Goal: Task Accomplishment & Management: Complete application form

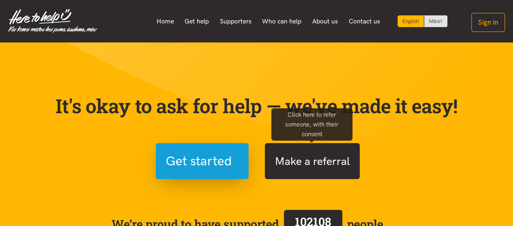
click at [335, 163] on button "Make a referral" at bounding box center [312, 161] width 95 height 36
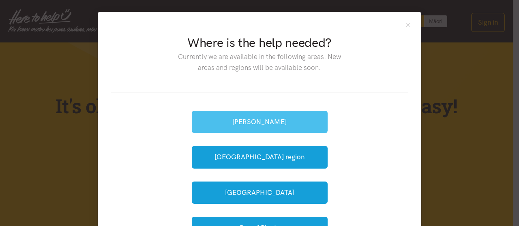
click at [281, 121] on button "[PERSON_NAME]" at bounding box center [260, 122] width 136 height 22
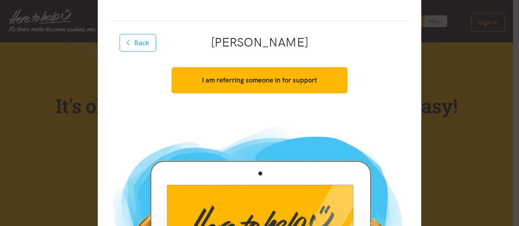
scroll to position [54, 0]
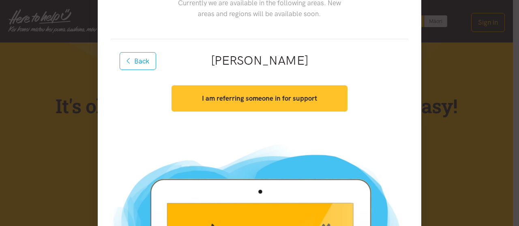
click at [280, 99] on strong "I am referring someone in for support" at bounding box center [259, 98] width 115 height 8
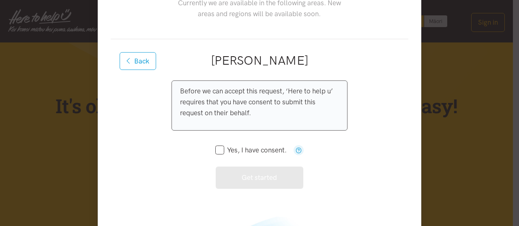
click at [216, 150] on input "Yes, I have consent." at bounding box center [250, 150] width 71 height 7
checkbox input "true"
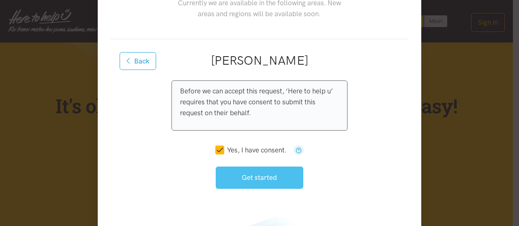
click at [255, 179] on button "Get started" at bounding box center [260, 178] width 88 height 22
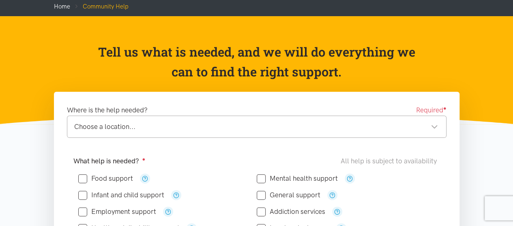
scroll to position [54, 0]
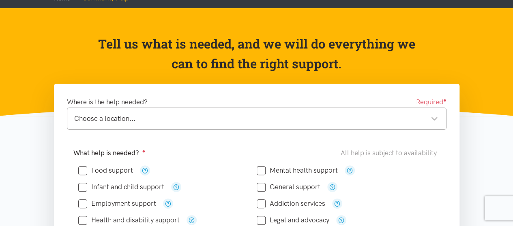
click at [334, 120] on div "Choose a location..." at bounding box center [255, 118] width 363 height 11
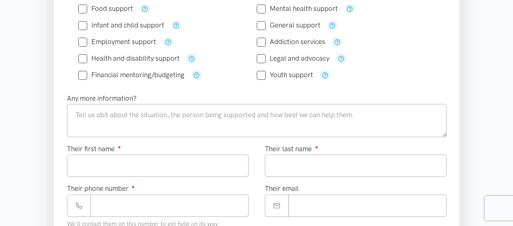
scroll to position [162, 0]
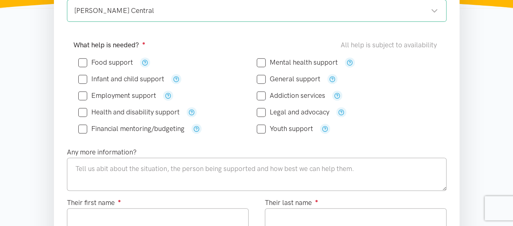
click at [83, 61] on input "Food support" at bounding box center [105, 62] width 55 height 7
checkbox input "true"
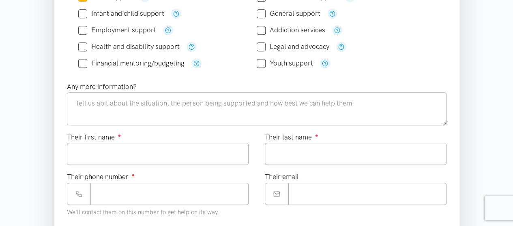
scroll to position [270, 0]
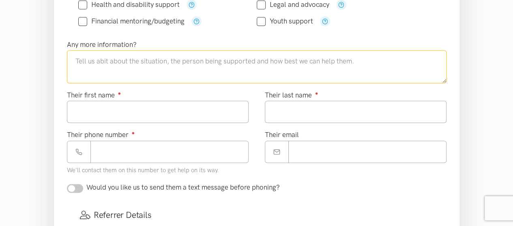
click at [152, 57] on textarea at bounding box center [256, 66] width 379 height 33
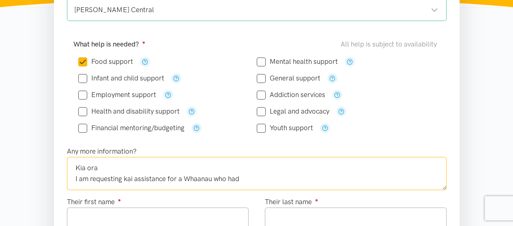
scroll to position [162, 0]
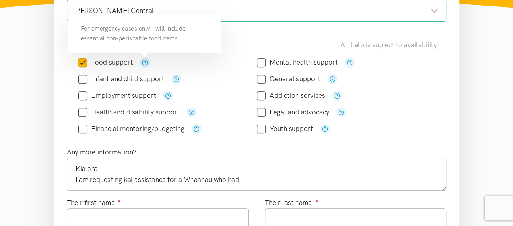
click at [143, 61] on icon "button" at bounding box center [145, 63] width 6 height 6
click at [198, 58] on div "Food support" at bounding box center [167, 63] width 178 height 10
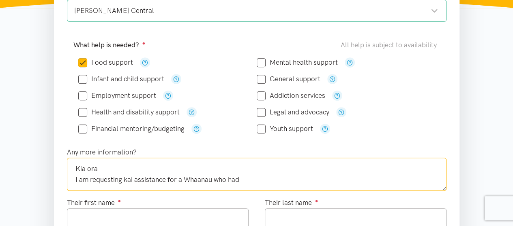
click at [244, 180] on textarea "Kia ora I am requesting kai assistance for a Whaanau who had" at bounding box center [256, 174] width 379 height 33
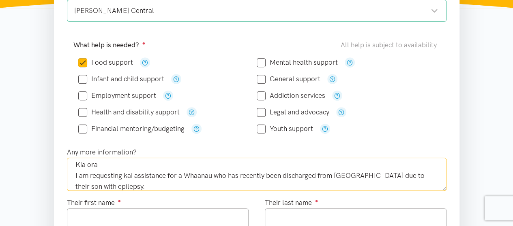
click at [142, 183] on textarea "Kia ora I am requesting kai assistance for a Whaanau who has recently been disc…" at bounding box center [256, 174] width 379 height 33
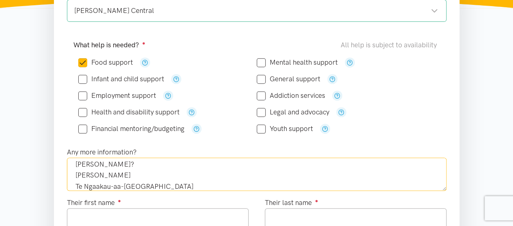
scroll to position [48, 0]
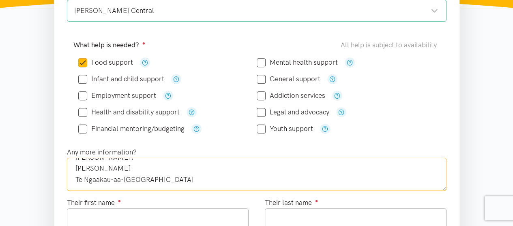
click at [118, 166] on textarea "Kia ora I am requesting kai assistance for a Whaanau who has recently been disc…" at bounding box center [256, 174] width 379 height 33
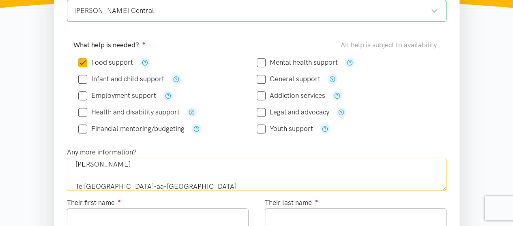
scroll to position [59, 0]
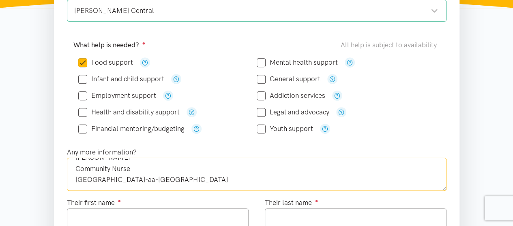
click at [142, 175] on textarea "Kia ora I am requesting kai assistance for a Whaanau who has recently been disc…" at bounding box center [256, 174] width 379 height 33
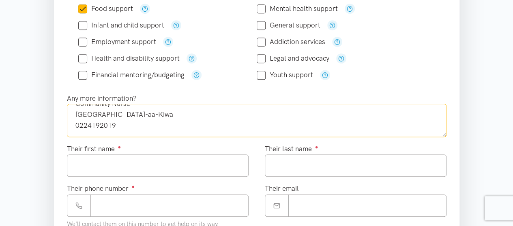
type textarea "Kia ora I am requesting kai assistance for a Whaanau who has recently been disc…"
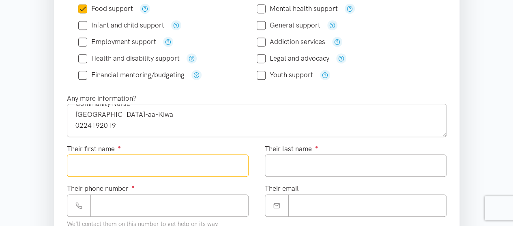
click at [111, 169] on input "Their first name ●" at bounding box center [158, 166] width 182 height 22
type input "******"
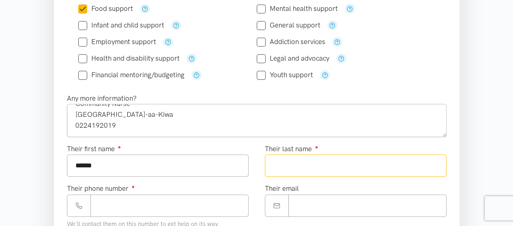
click at [292, 169] on input "Their last name ●" at bounding box center [356, 166] width 182 height 22
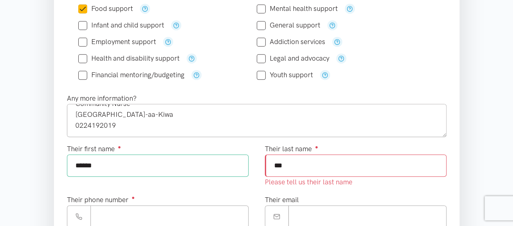
click at [302, 163] on input "***" at bounding box center [356, 166] width 182 height 22
type input "***"
click at [188, 213] on input "Their phone number ●" at bounding box center [169, 217] width 158 height 22
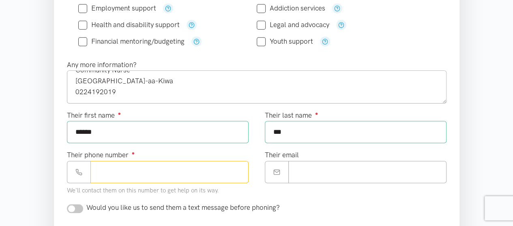
scroll to position [270, 0]
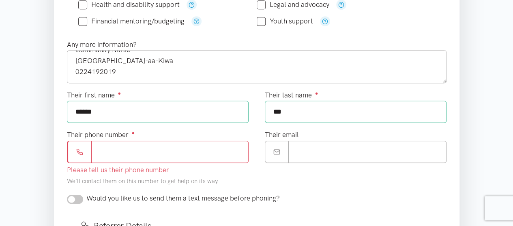
paste input "**********"
type input "**********"
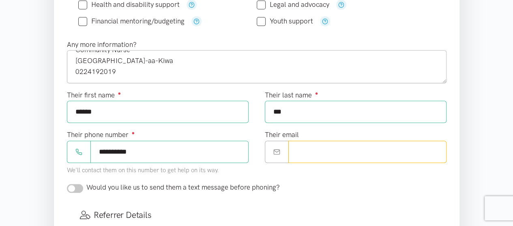
click at [333, 151] on input "Their email" at bounding box center [367, 152] width 158 height 22
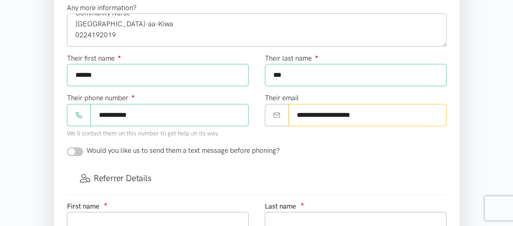
scroll to position [324, 0]
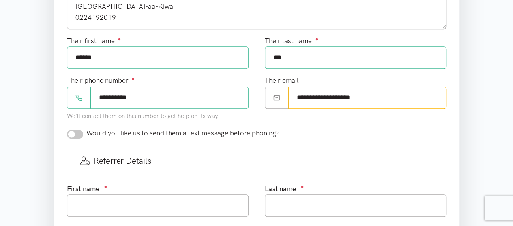
type input "**********"
click at [72, 132] on input "checkbox" at bounding box center [75, 134] width 16 height 9
checkbox input "true"
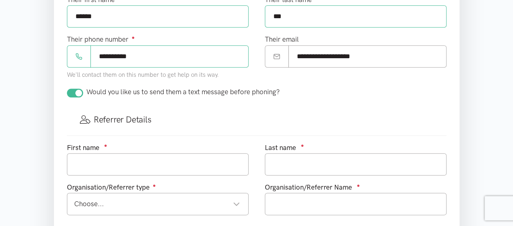
scroll to position [378, 0]
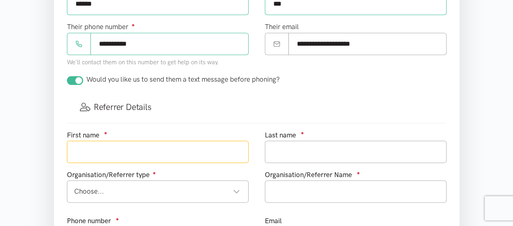
click at [140, 150] on input "text" at bounding box center [158, 152] width 182 height 22
type input "[PERSON_NAME]"
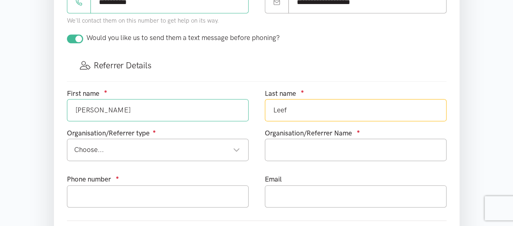
scroll to position [432, 0]
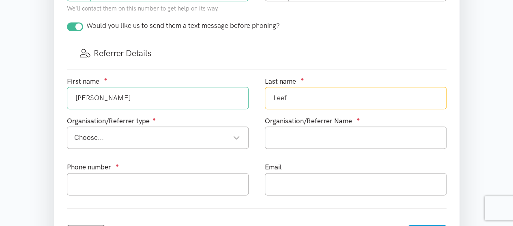
click at [129, 136] on div "Choose..." at bounding box center [157, 137] width 166 height 11
type input "Leef"
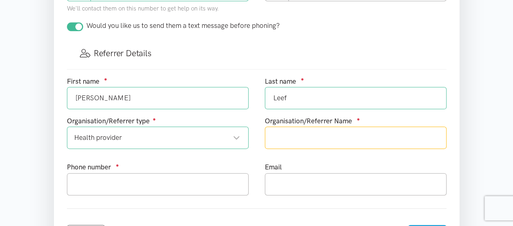
click at [280, 135] on input "text" at bounding box center [356, 138] width 182 height 22
type input "Te [GEOGRAPHIC_DATA]-aa-[GEOGRAPHIC_DATA]"
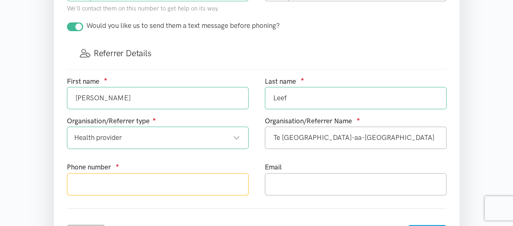
click at [133, 175] on input "text" at bounding box center [158, 184] width 182 height 22
click at [109, 180] on input "0224192029" at bounding box center [158, 184] width 182 height 22
type input "0224192019"
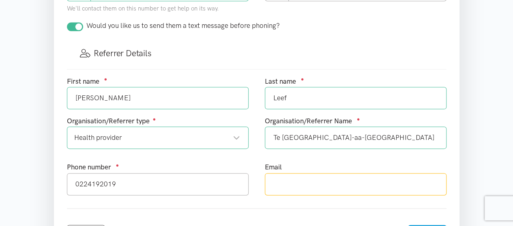
click at [281, 186] on input "text" at bounding box center [356, 184] width 182 height 22
type input "[PERSON_NAME][EMAIL_ADDRESS][PERSON_NAME][DOMAIN_NAME]"
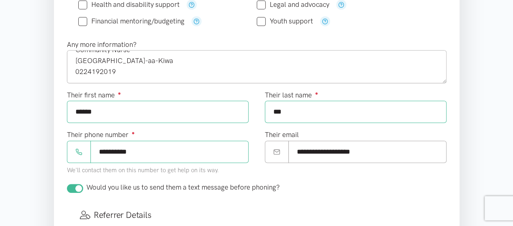
scroll to position [216, 0]
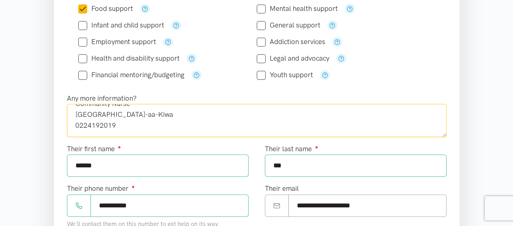
click at [88, 128] on textarea "Kia ora I am requesting kai assistance for a Whaanau who has recently been disc…" at bounding box center [256, 120] width 379 height 33
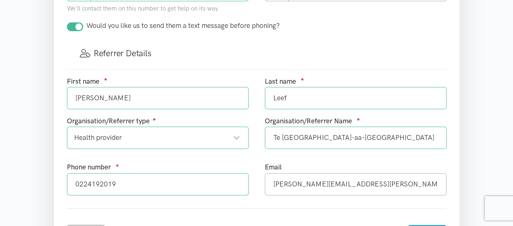
scroll to position [648, 0]
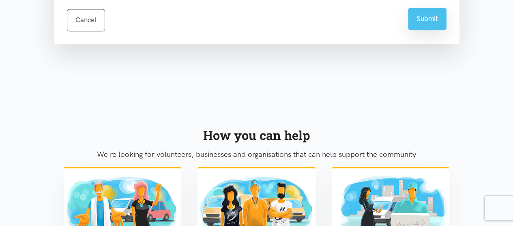
type textarea "Kia ora I am requesting kai assistance for a Whaanau who has recently been disc…"
click at [430, 11] on button "Submit" at bounding box center [427, 19] width 38 height 22
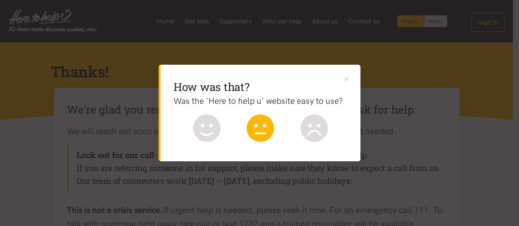
click at [258, 131] on icon at bounding box center [260, 129] width 28 height 28
